Goal: Book appointment/travel/reservation

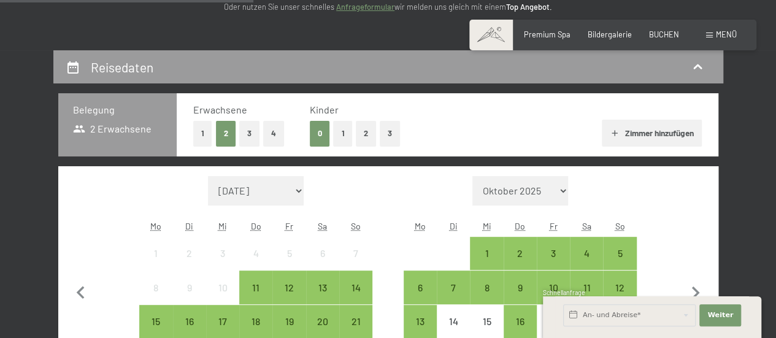
click at [201, 134] on button "1" at bounding box center [202, 133] width 19 height 25
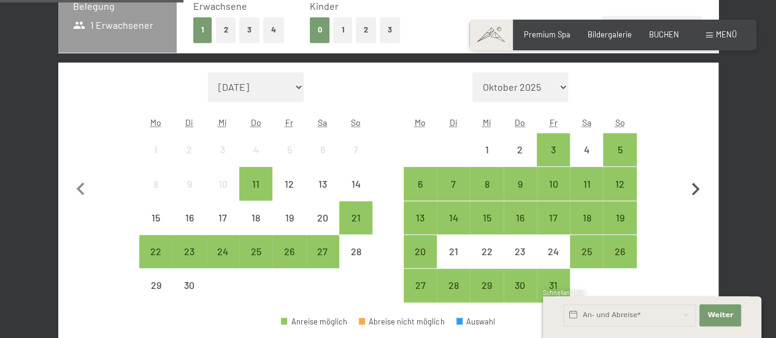
scroll to position [307, 0]
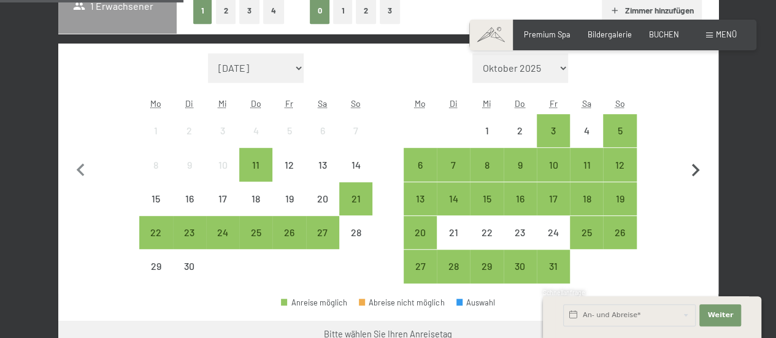
click at [693, 169] on icon "button" at bounding box center [695, 171] width 26 height 26
select select "[DATE]"
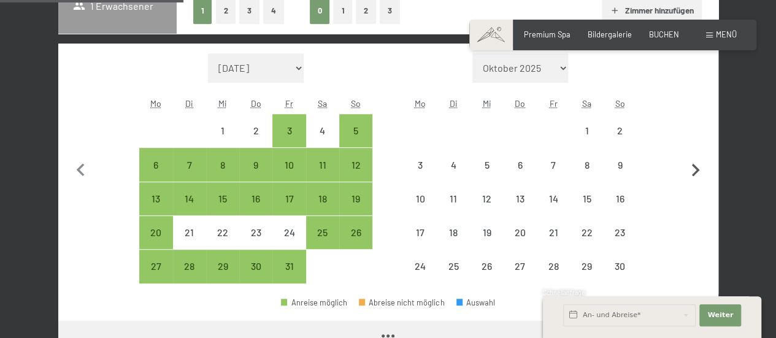
select select "[DATE]"
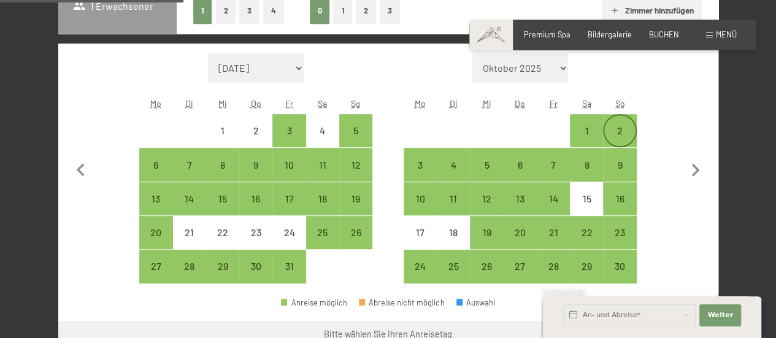
click at [617, 133] on div "2" at bounding box center [619, 141] width 31 height 31
select select "[DATE]"
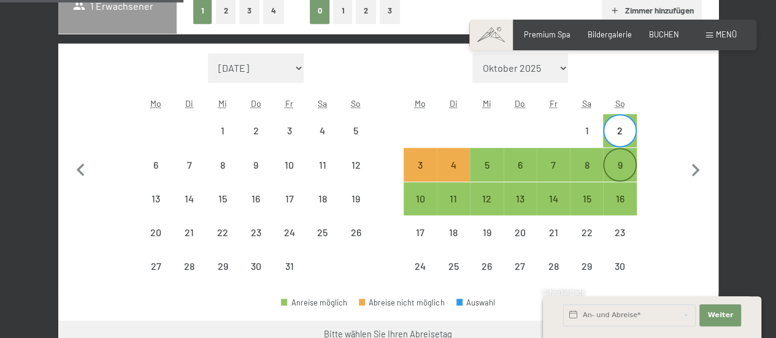
click at [622, 164] on div "9" at bounding box center [619, 175] width 31 height 31
select select "[DATE]"
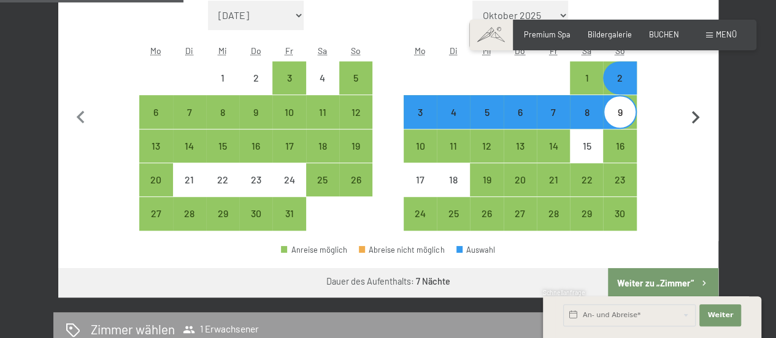
scroll to position [429, 0]
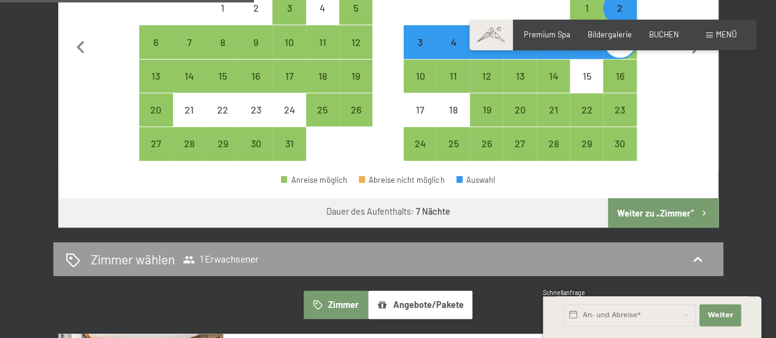
click at [663, 215] on button "Weiter zu „Zimmer“" at bounding box center [663, 212] width 110 height 29
select select "[DATE]"
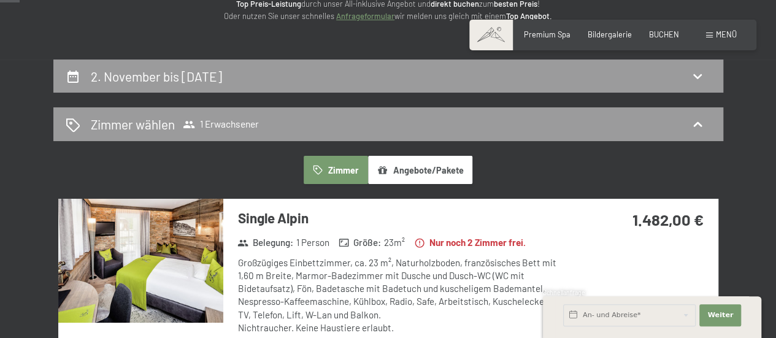
scroll to position [50, 0]
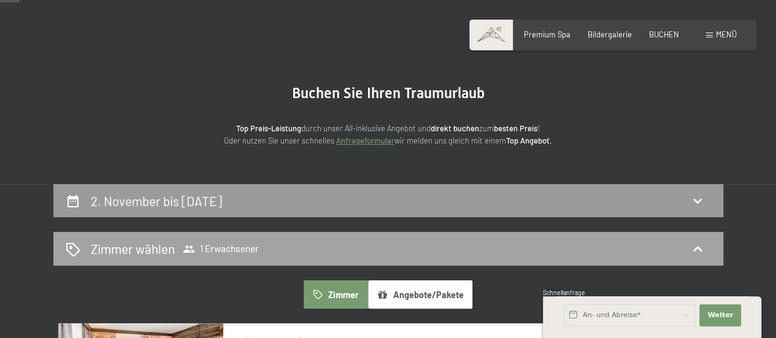
click at [154, 251] on h2 "Zimmer wählen" at bounding box center [133, 249] width 84 height 18
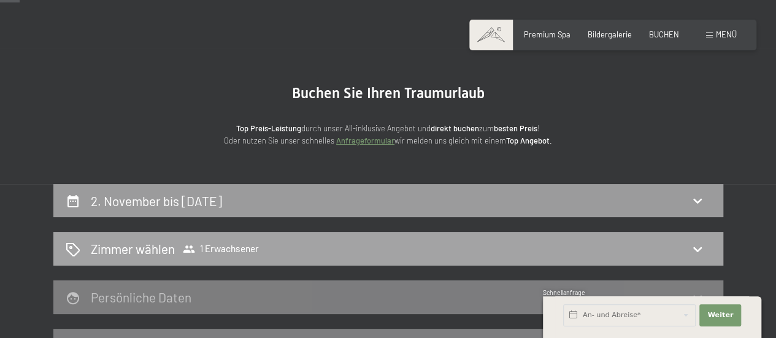
click at [692, 251] on icon at bounding box center [697, 249] width 15 height 15
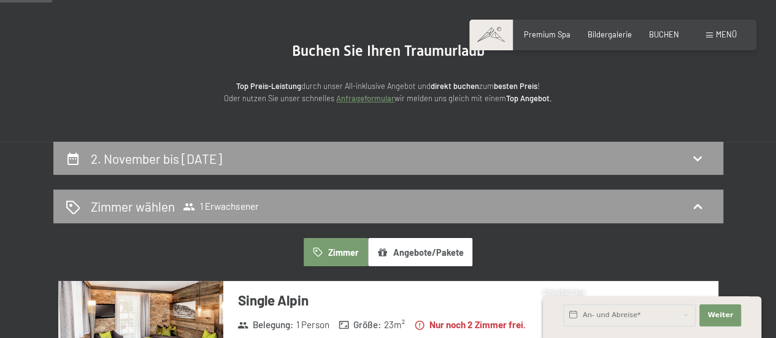
scroll to position [173, 0]
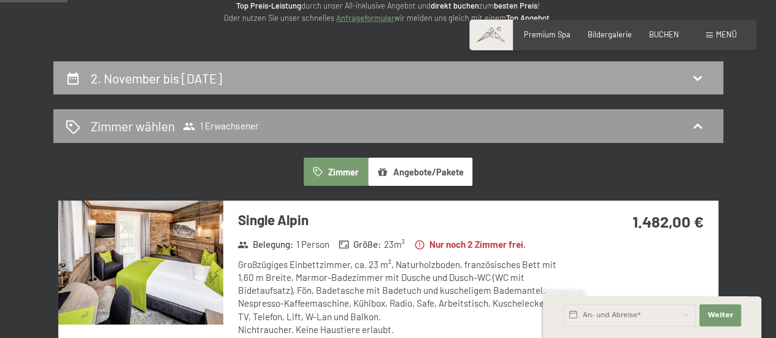
click at [137, 80] on h2 "2. November bis [DATE]" at bounding box center [156, 78] width 131 height 15
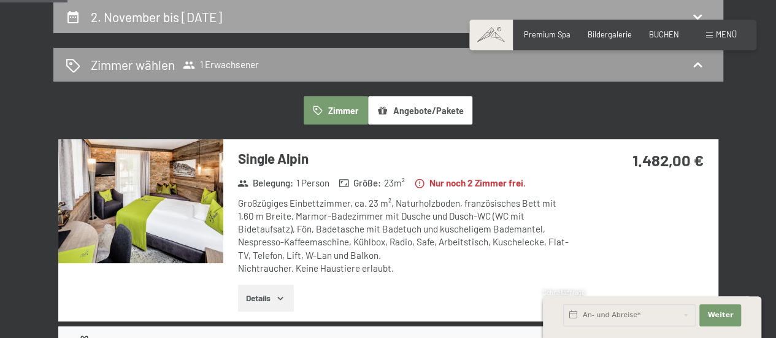
select select "[DATE]"
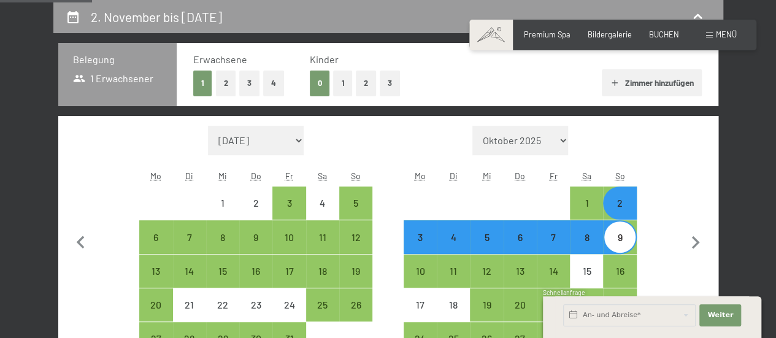
click at [229, 85] on button "2" at bounding box center [226, 83] width 20 height 25
select select "[DATE]"
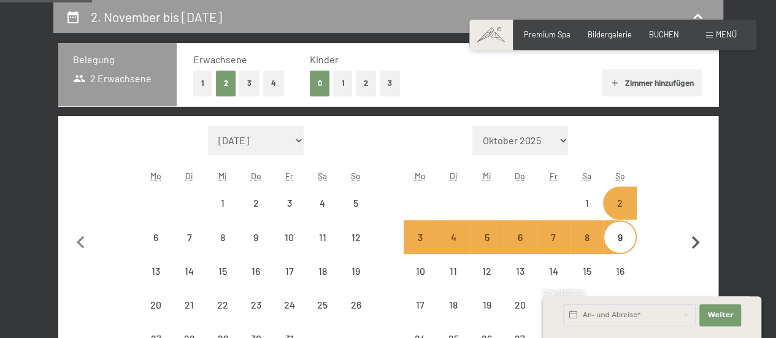
select select "[DATE]"
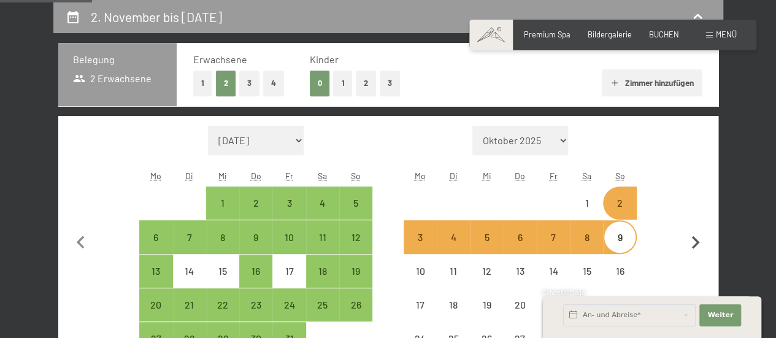
click at [693, 199] on button "button" at bounding box center [695, 241] width 26 height 231
select select "[DATE]"
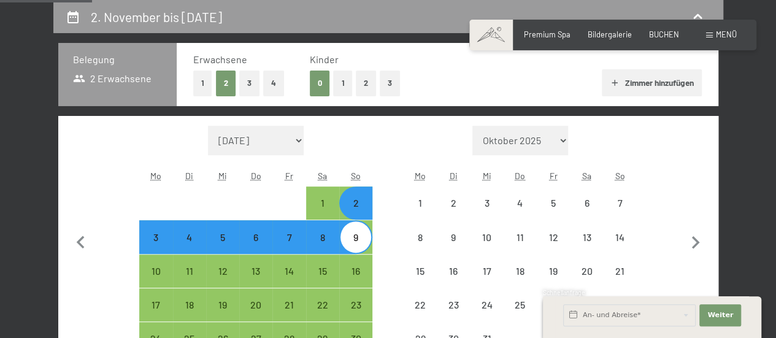
click at [238, 196] on div at bounding box center [222, 202] width 33 height 33
select select "[DATE]"
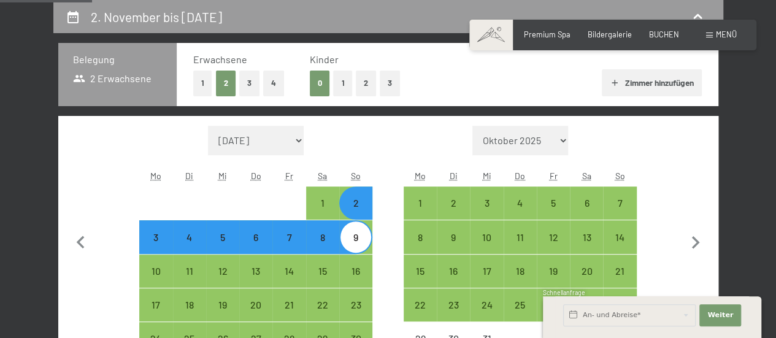
click at [357, 203] on div "2" at bounding box center [355, 213] width 31 height 31
select select "[DATE]"
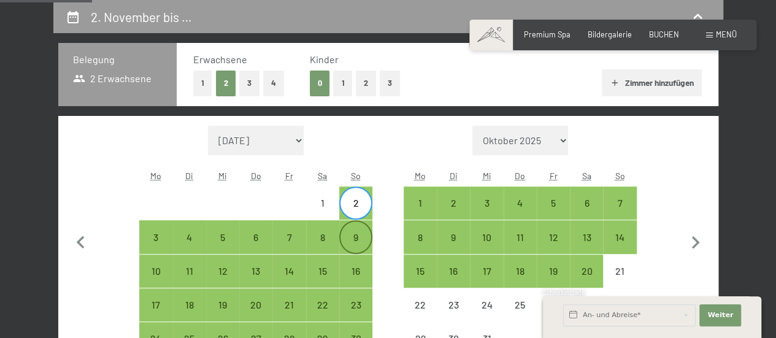
click at [359, 229] on div "9" at bounding box center [355, 236] width 31 height 31
select select "[DATE]"
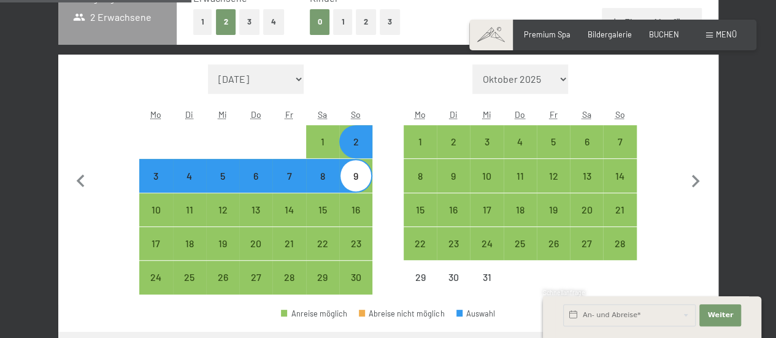
scroll to position [357, 0]
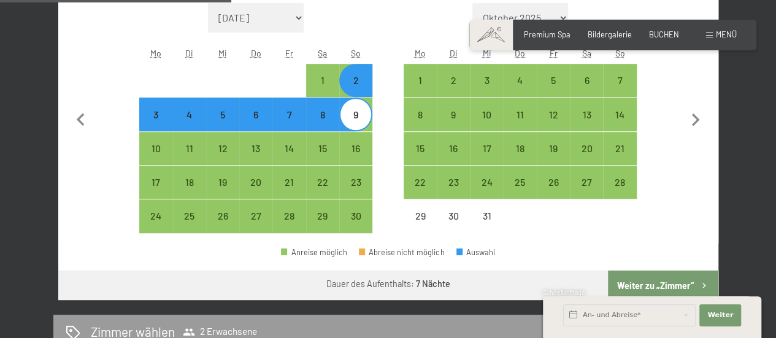
click at [643, 285] on button "Weiter zu „Zimmer“" at bounding box center [663, 284] width 110 height 29
select select "[DATE]"
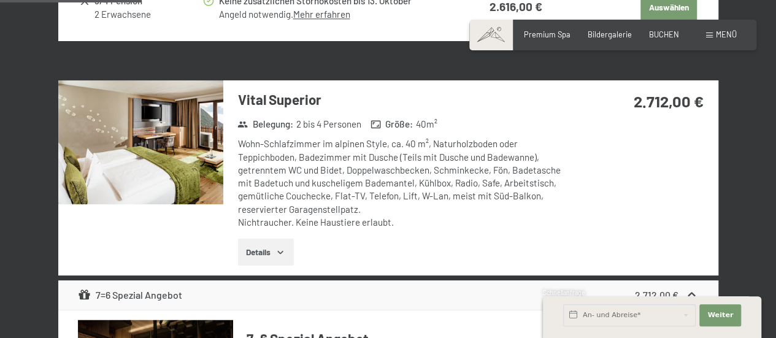
scroll to position [602, 0]
